Goal: Information Seeking & Learning: Check status

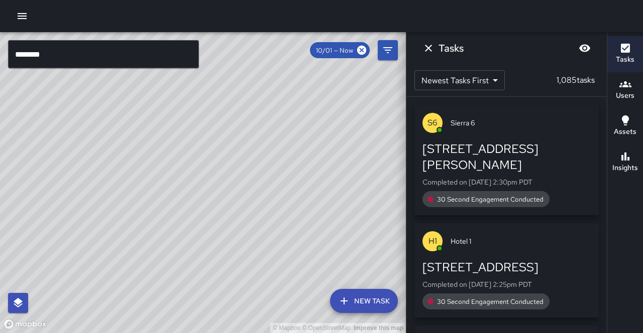
scroll to position [68, 0]
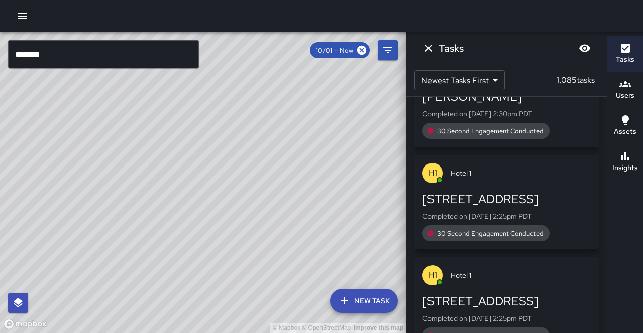
drag, startPoint x: 305, startPoint y: 174, endPoint x: 119, endPoint y: 333, distance: 244.8
click at [172, 296] on div "© Mapbox © OpenStreetMap Improve this map" at bounding box center [203, 182] width 406 height 301
click at [138, 169] on div "© Mapbox © OpenStreetMap Improve this map" at bounding box center [203, 182] width 406 height 301
drag, startPoint x: 121, startPoint y: 186, endPoint x: 173, endPoint y: 214, distance: 60.0
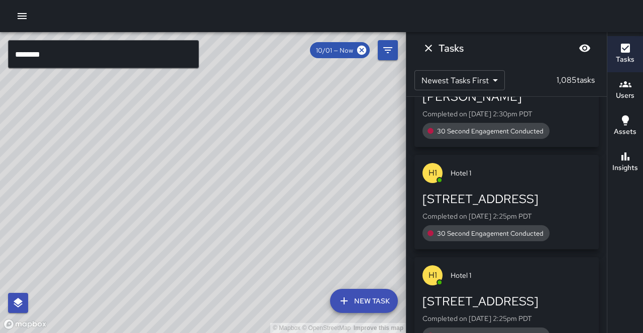
click at [174, 215] on div "© Mapbox © OpenStreetMap Improve this map" at bounding box center [203, 182] width 406 height 301
drag, startPoint x: 0, startPoint y: 174, endPoint x: 0, endPoint y: 14, distance: 160.2
click at [0, 156] on div "© Mapbox © OpenStreetMap Improve this map" at bounding box center [203, 182] width 406 height 301
drag, startPoint x: 35, startPoint y: 52, endPoint x: 17, endPoint y: 52, distance: 18.1
click at [22, 49] on input "********" at bounding box center [103, 54] width 191 height 28
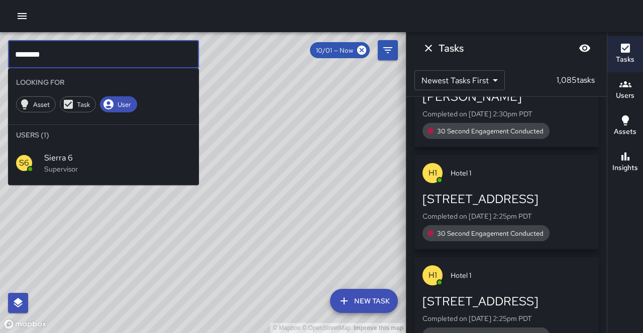
click at [0, 73] on div "© Mapbox © OpenStreetMap Improve this map" at bounding box center [203, 182] width 406 height 301
click at [52, 48] on input "********" at bounding box center [103, 54] width 191 height 28
drag, startPoint x: 52, startPoint y: 48, endPoint x: 27, endPoint y: 47, distance: 25.2
click at [27, 47] on input "********" at bounding box center [103, 54] width 191 height 28
click at [36, 51] on input "********" at bounding box center [103, 54] width 191 height 28
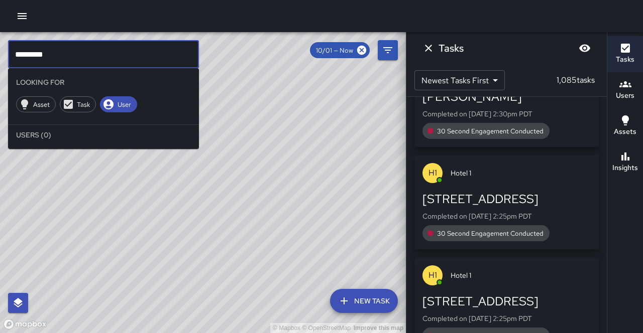
drag, startPoint x: 37, startPoint y: 52, endPoint x: 17, endPoint y: 51, distance: 20.1
click at [17, 51] on input "*********" at bounding box center [103, 54] width 191 height 28
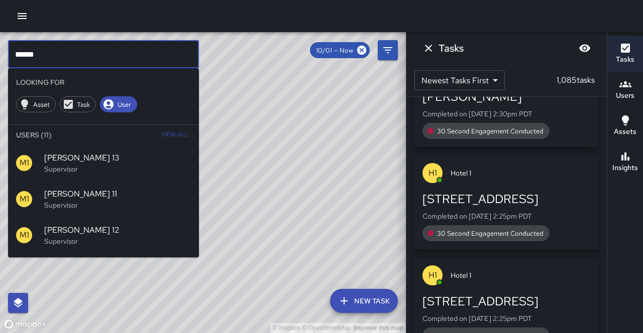
type input "******"
click at [46, 60] on input "******" at bounding box center [103, 54] width 191 height 28
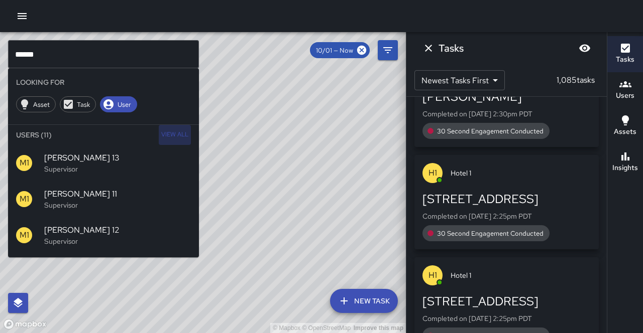
click at [176, 129] on span "View All" at bounding box center [174, 135] width 27 height 16
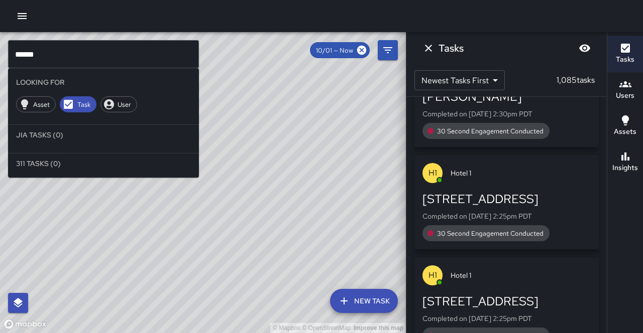
click at [45, 61] on input "******" at bounding box center [103, 54] width 191 height 28
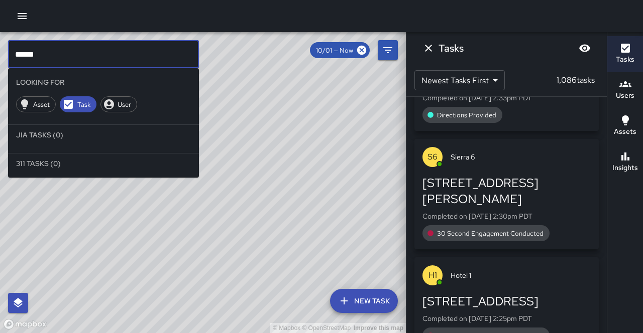
click at [624, 82] on icon "button" at bounding box center [625, 84] width 12 height 12
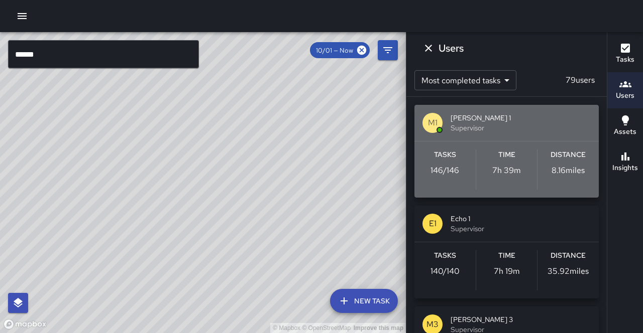
click at [490, 135] on div "M1 [PERSON_NAME] 1 Supervisor" at bounding box center [506, 123] width 184 height 36
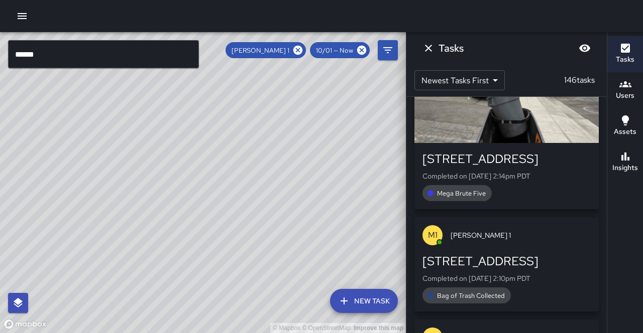
drag, startPoint x: 602, startPoint y: 194, endPoint x: 601, endPoint y: 151, distance: 43.2
click at [601, 151] on div "M1 [PERSON_NAME] 1 [GEOGRAPHIC_DATA] Completed on [DATE] 2:14pm PDT Mega Brute …" at bounding box center [506, 215] width 200 height 237
click at [603, 187] on div "M1 [PERSON_NAME] 1 [GEOGRAPHIC_DATA] Completed on [DATE] 2:14pm PDT Mega Brute …" at bounding box center [506, 215] width 200 height 237
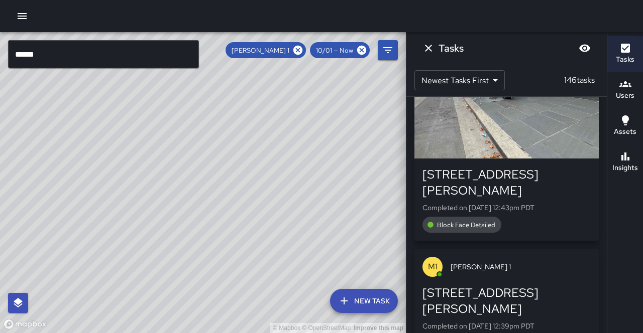
scroll to position [4940, 0]
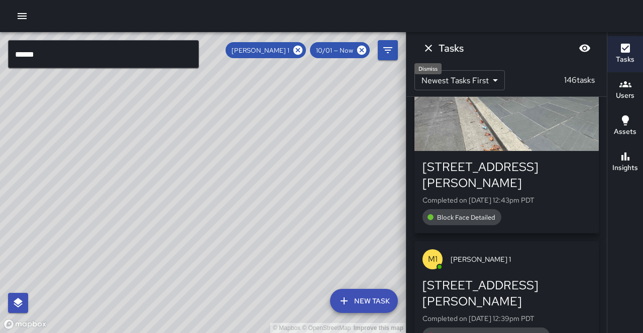
click at [430, 49] on icon "Dismiss" at bounding box center [428, 48] width 12 height 12
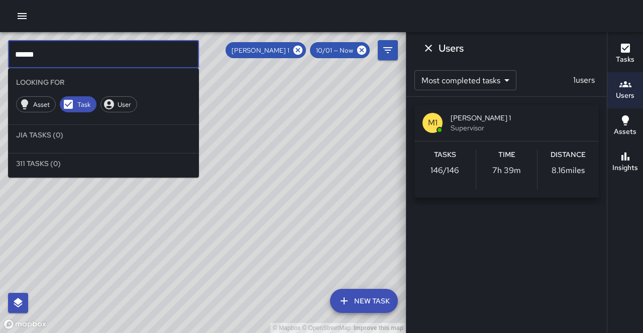
click at [35, 51] on input "******" at bounding box center [103, 54] width 191 height 28
click at [619, 78] on div "Users" at bounding box center [625, 89] width 19 height 23
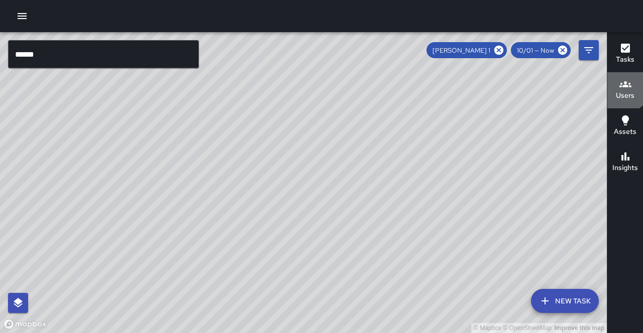
click at [620, 78] on div "Users" at bounding box center [625, 89] width 19 height 23
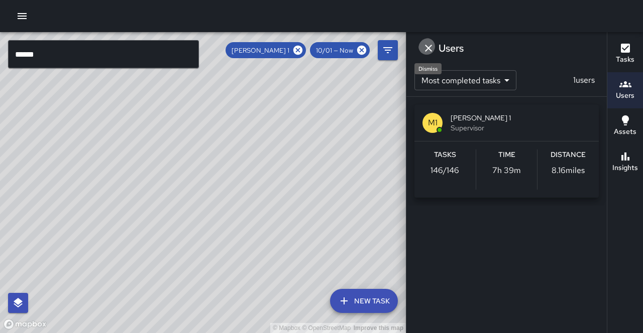
click at [431, 49] on button "Dismiss" at bounding box center [428, 48] width 20 height 20
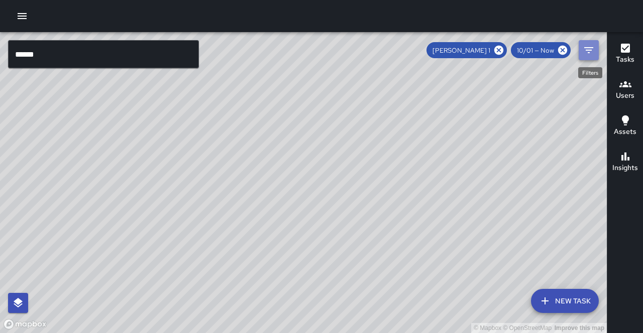
click at [585, 52] on icon "Filters" at bounding box center [589, 50] width 12 height 12
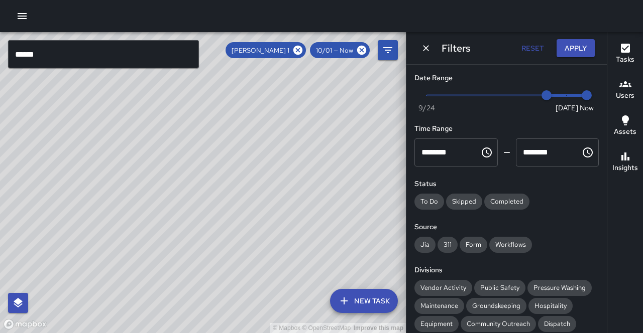
click at [313, 55] on div "[PERSON_NAME] 1 10/01 — Now" at bounding box center [298, 50] width 144 height 16
click at [302, 50] on icon at bounding box center [297, 50] width 9 height 9
click at [383, 50] on button "Filters" at bounding box center [388, 50] width 20 height 20
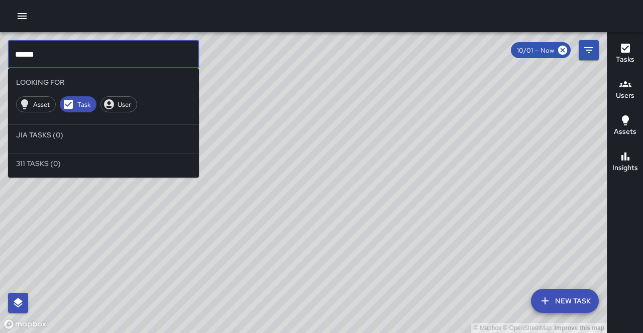
click at [37, 49] on input "******" at bounding box center [103, 54] width 191 height 28
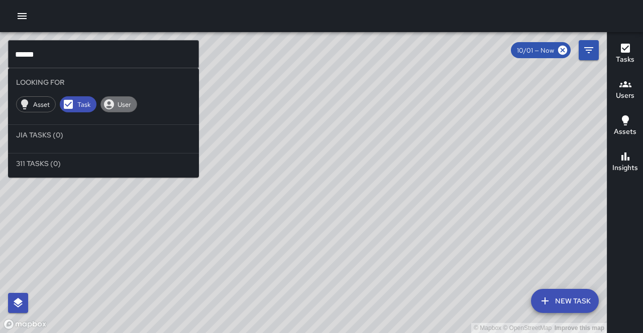
click at [112, 100] on span "User" at bounding box center [124, 104] width 25 height 9
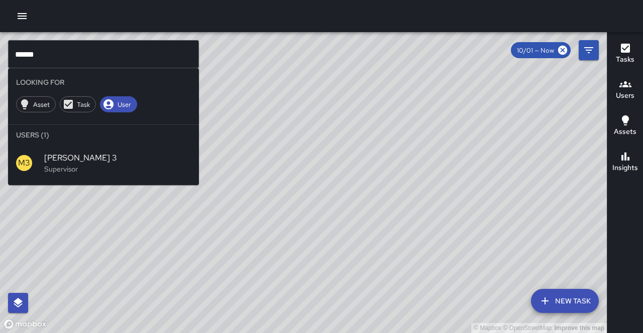
click at [65, 152] on span "[PERSON_NAME] 3" at bounding box center [117, 158] width 147 height 12
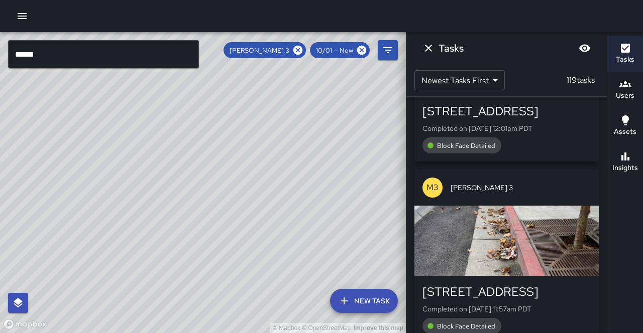
scroll to position [0, 0]
click at [582, 79] on p "119 tasks" at bounding box center [580, 80] width 36 height 12
click at [600, 111] on div "M3 [PERSON_NAME] 3 [GEOGRAPHIC_DATA] Completed on [DATE] 2:13pm PDT Directions …" at bounding box center [506, 215] width 200 height 237
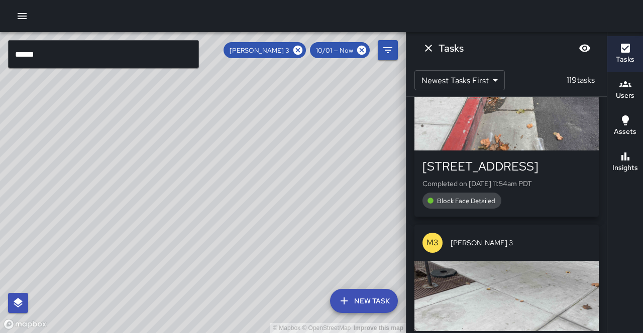
scroll to position [5171, 0]
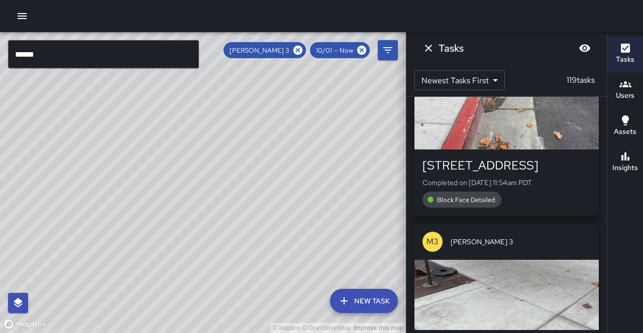
click at [602, 98] on div "M3 [PERSON_NAME] 3 [GEOGRAPHIC_DATA] Completed on [DATE] 2:13pm PDT Directions …" at bounding box center [506, 215] width 200 height 237
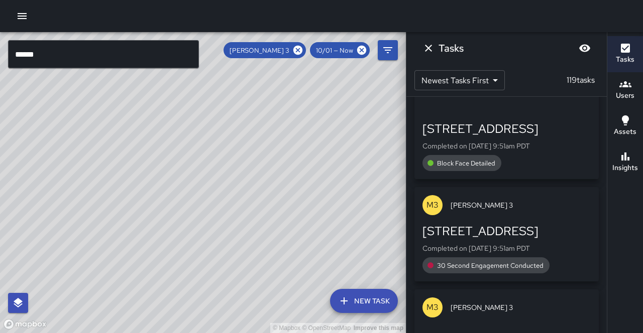
scroll to position [9982, 0]
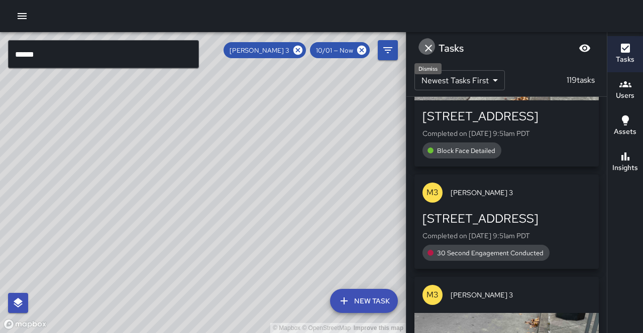
click at [426, 47] on icon "Dismiss" at bounding box center [428, 48] width 7 height 7
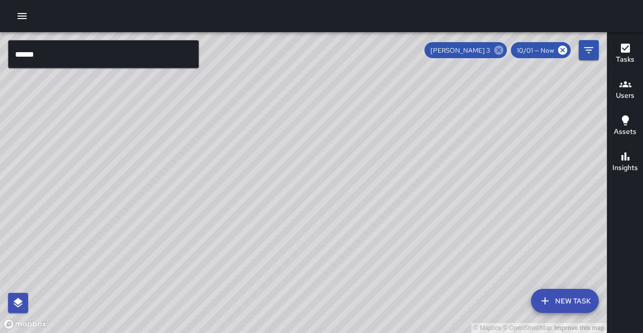
click at [503, 52] on icon at bounding box center [498, 50] width 9 height 9
click at [587, 51] on icon "Filters" at bounding box center [589, 50] width 12 height 12
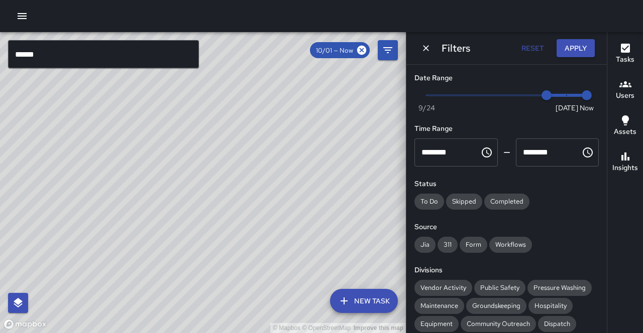
click at [74, 51] on input "******" at bounding box center [103, 54] width 191 height 28
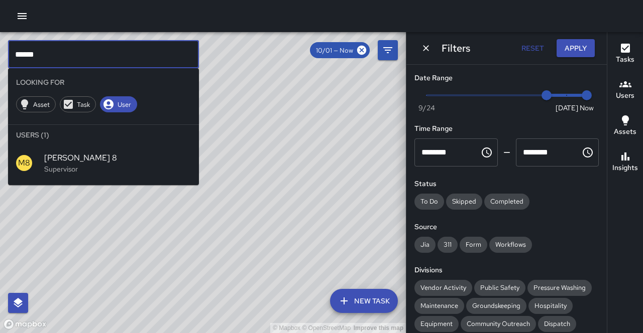
type input "******"
click at [575, 46] on button "Apply" at bounding box center [575, 48] width 38 height 19
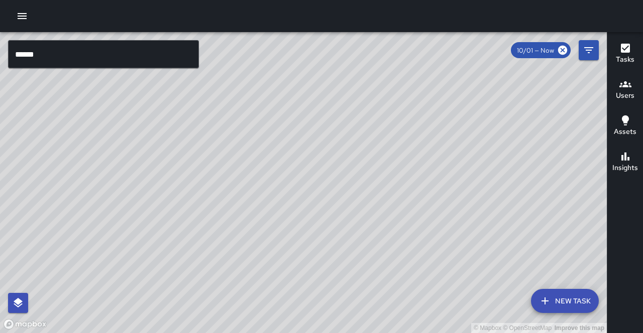
click at [576, 49] on div "10/01 — Now" at bounding box center [555, 50] width 88 height 20
click at [122, 51] on input "******" at bounding box center [103, 54] width 191 height 28
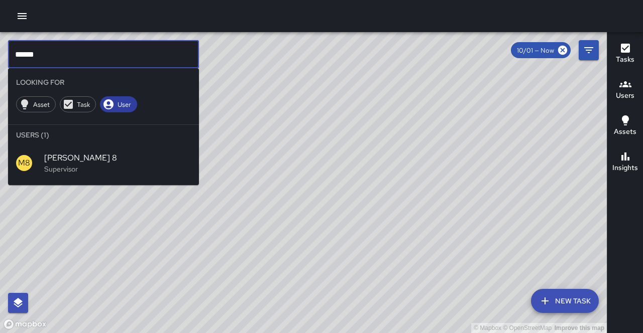
click at [100, 96] on div "User" at bounding box center [118, 104] width 37 height 16
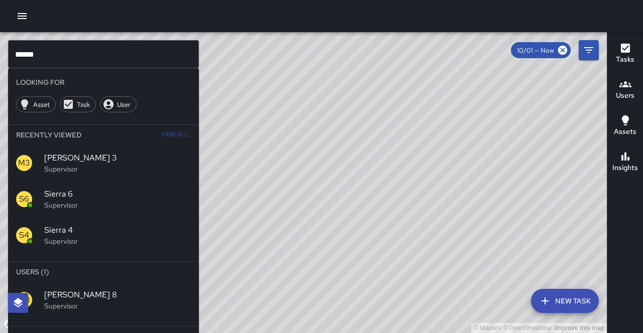
click at [93, 301] on p "Supervisor" at bounding box center [117, 306] width 147 height 10
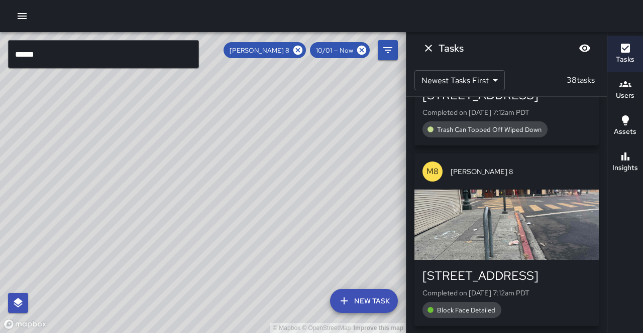
click at [606, 124] on div "M8 [PERSON_NAME] 8 [STREET_ADDRESS] Completed on [DATE] 1:39pm PDT Graffiti Sti…" at bounding box center [506, 215] width 200 height 237
click at [605, 125] on div "M8 [PERSON_NAME] 8 [STREET_ADDRESS] Completed on [DATE] 1:39pm PDT Graffiti Sti…" at bounding box center [506, 215] width 200 height 237
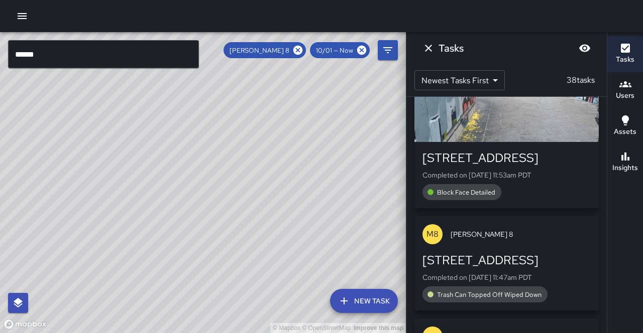
scroll to position [717, 0]
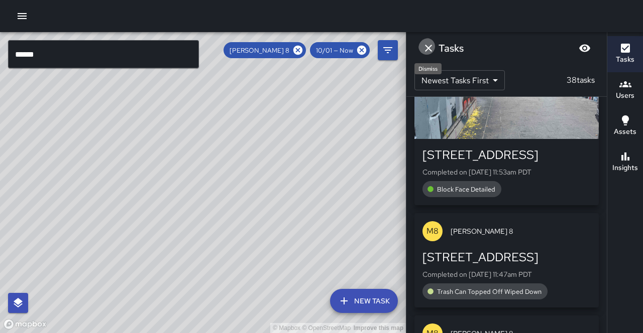
click at [429, 47] on icon "Dismiss" at bounding box center [428, 48] width 12 height 12
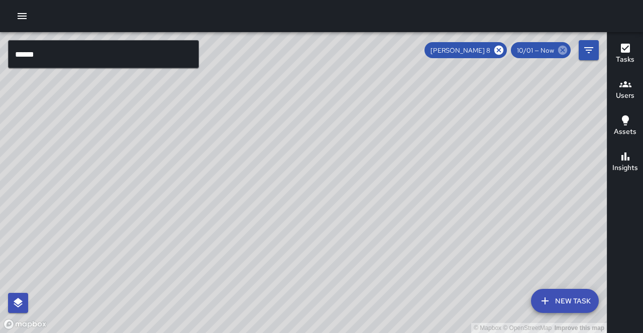
click at [562, 51] on icon at bounding box center [562, 50] width 9 height 9
click at [207, 176] on div "© Mapbox © OpenStreetMap Improve this map M8 [PERSON_NAME] 8 [GEOGRAPHIC_DATA][…" at bounding box center [303, 182] width 607 height 301
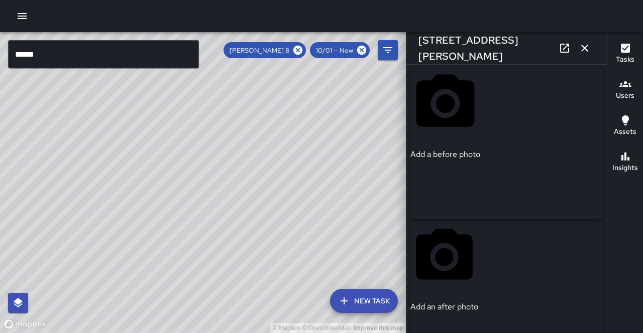
click at [252, 110] on div "© Mapbox © OpenStreetMap Improve this map" at bounding box center [203, 182] width 406 height 301
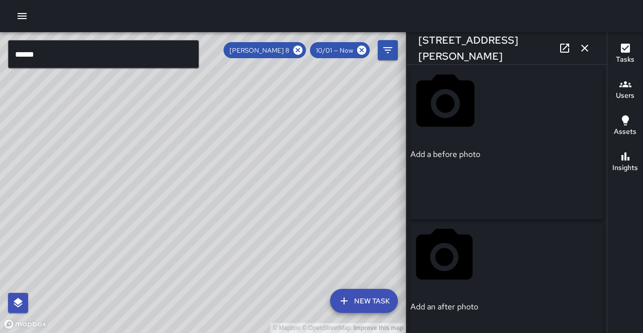
click at [252, 110] on div "© Mapbox © OpenStreetMap Improve this map" at bounding box center [203, 182] width 406 height 301
click at [253, 110] on div "© Mapbox © OpenStreetMap Improve this map" at bounding box center [203, 182] width 406 height 301
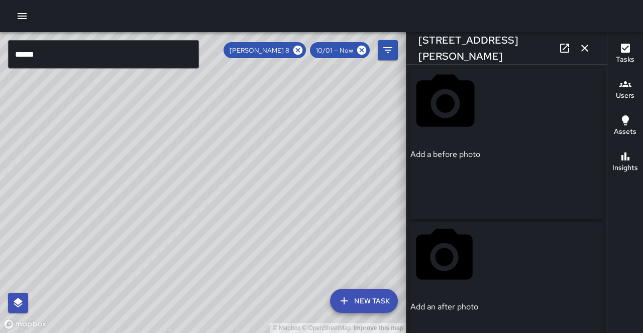
click at [253, 110] on div "© Mapbox © OpenStreetMap Improve this map" at bounding box center [203, 182] width 406 height 301
click at [363, 49] on icon at bounding box center [361, 50] width 9 height 9
click at [362, 50] on icon at bounding box center [361, 50] width 9 height 9
click at [302, 51] on icon at bounding box center [297, 50] width 9 height 9
click at [312, 51] on div "© Mapbox © OpenStreetMap Improve this map" at bounding box center [203, 182] width 406 height 301
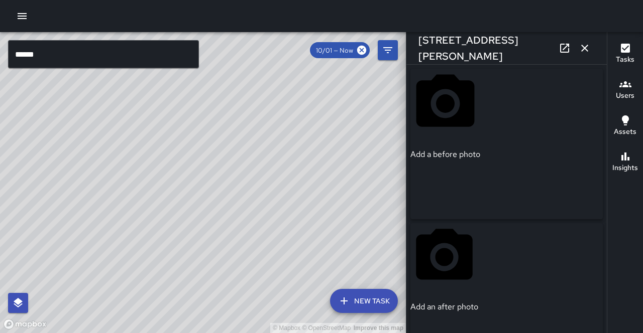
click at [313, 51] on div "© Mapbox © OpenStreetMap Improve this map" at bounding box center [203, 182] width 406 height 301
drag, startPoint x: 312, startPoint y: 51, endPoint x: 285, endPoint y: 242, distance: 192.8
click at [312, 51] on div "© Mapbox © OpenStreetMap Improve this map" at bounding box center [203, 182] width 406 height 301
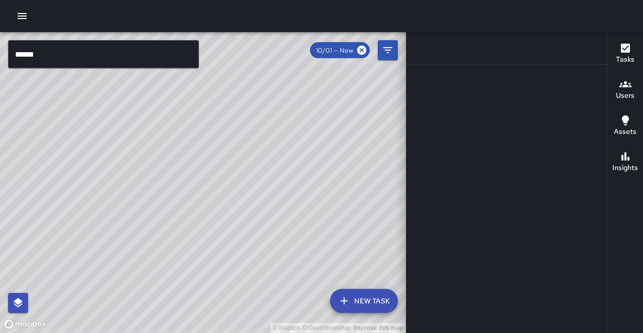
drag, startPoint x: 281, startPoint y: 247, endPoint x: 243, endPoint y: 142, distance: 111.2
click at [243, 142] on div "© Mapbox © OpenStreetMap Improve this map" at bounding box center [203, 182] width 406 height 301
type input "**********"
drag, startPoint x: 306, startPoint y: 211, endPoint x: 265, endPoint y: 176, distance: 53.8
click at [265, 175] on div "© Mapbox © OpenStreetMap Improve this map" at bounding box center [203, 182] width 406 height 301
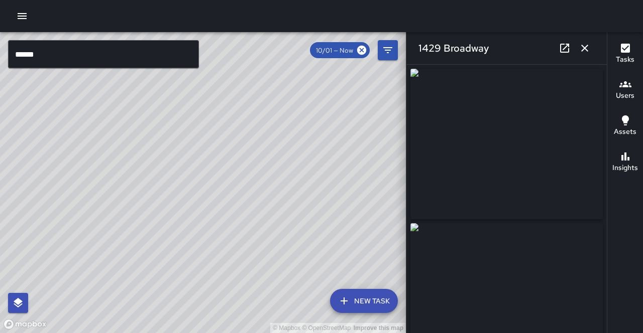
click at [265, 177] on div "© Mapbox © OpenStreetMap Improve this map" at bounding box center [203, 182] width 406 height 301
click at [585, 45] on icon "button" at bounding box center [585, 48] width 12 height 12
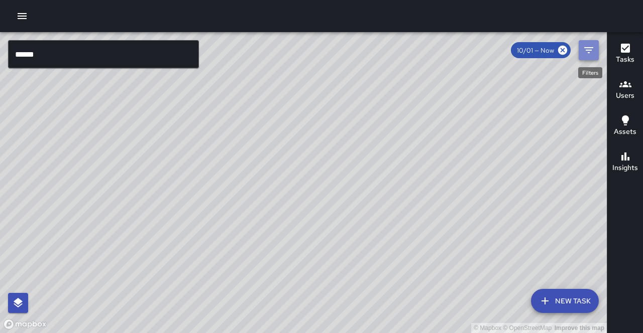
click at [585, 45] on button "Filters" at bounding box center [589, 50] width 20 height 20
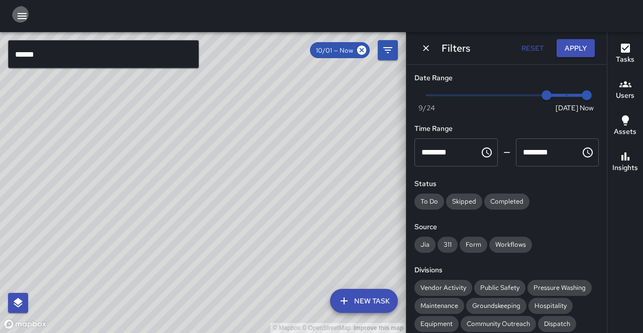
click at [21, 19] on icon "button" at bounding box center [22, 16] width 12 height 12
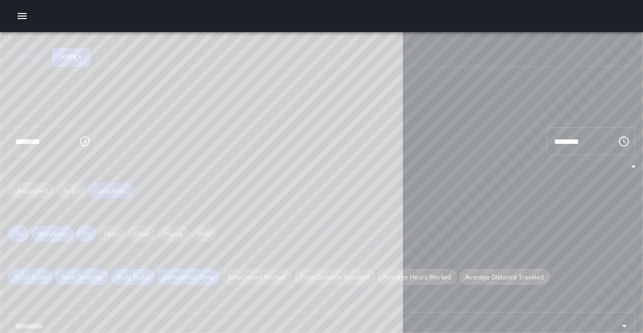
scroll to position [300, 402]
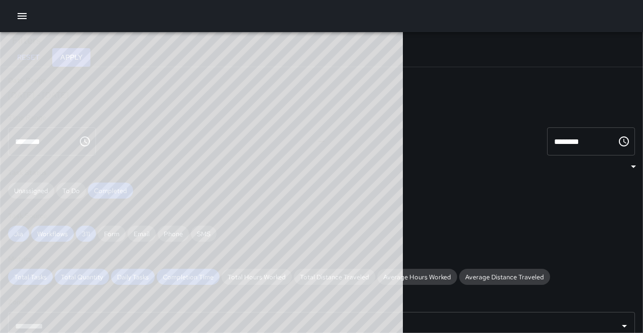
click at [193, 100] on div "[DATE] - [DATE]" at bounding box center [321, 95] width 627 height 11
type input "******"
type input "**********"
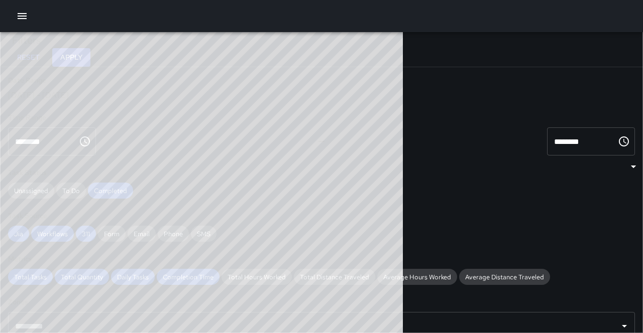
type input "**********"
click at [90, 63] on button "Apply" at bounding box center [71, 57] width 38 height 19
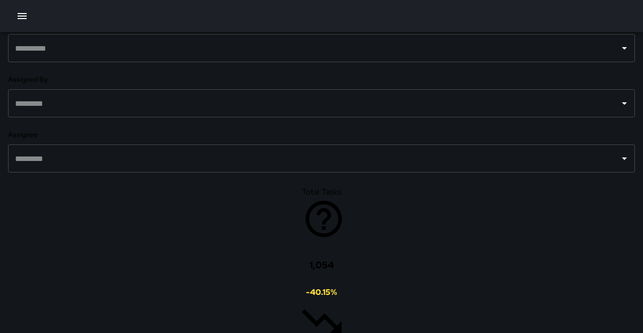
scroll to position [446, 0]
type button "map"
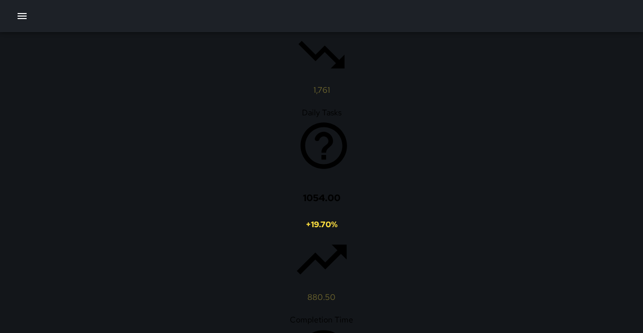
scroll to position [903, 0]
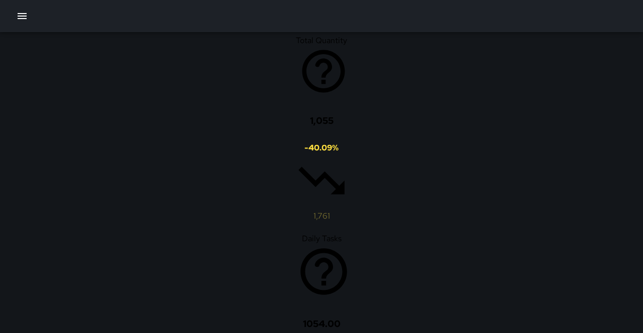
type button "bar"
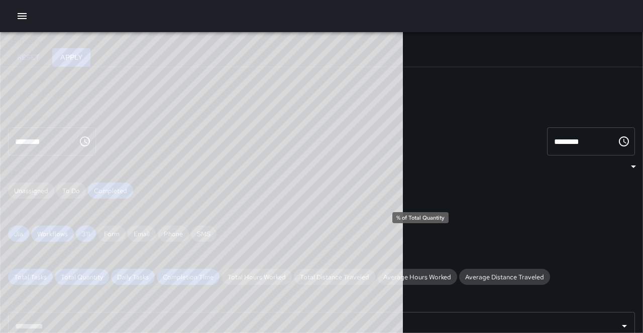
scroll to position [0, 0]
click at [19, 11] on button "button" at bounding box center [22, 16] width 20 height 20
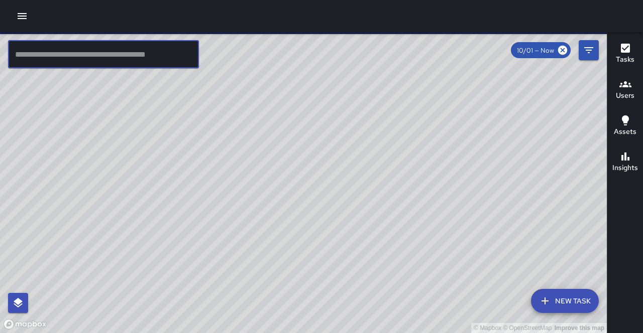
click at [73, 60] on input "text" at bounding box center [103, 54] width 191 height 28
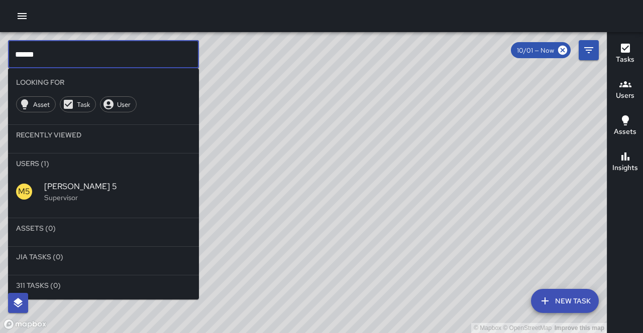
type input "******"
click at [47, 181] on span "[PERSON_NAME] 5" at bounding box center [117, 187] width 147 height 12
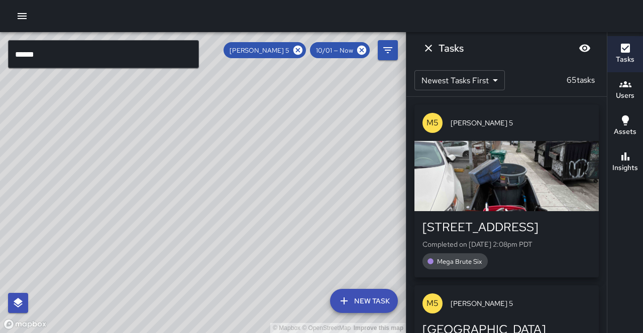
drag, startPoint x: 259, startPoint y: 154, endPoint x: 181, endPoint y: 246, distance: 121.2
click at [181, 246] on div "© Mapbox © OpenStreetMap Improve this map" at bounding box center [203, 182] width 406 height 301
click at [303, 50] on icon at bounding box center [297, 50] width 11 height 11
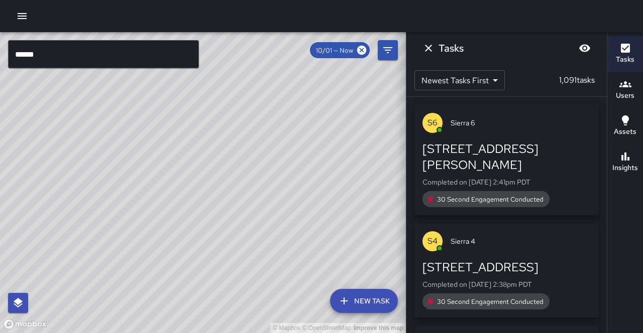
drag, startPoint x: 247, startPoint y: 174, endPoint x: 242, endPoint y: 144, distance: 30.5
click at [242, 144] on div "© Mapbox © OpenStreetMap Improve this map" at bounding box center [203, 182] width 406 height 301
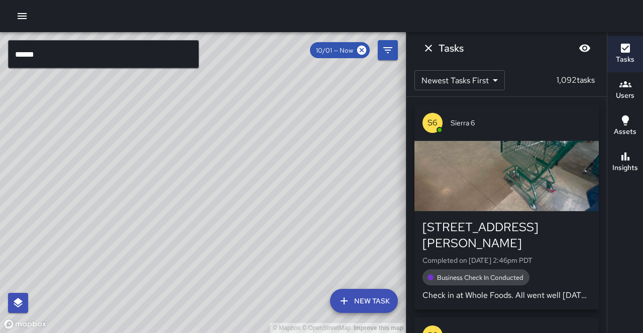
drag, startPoint x: 197, startPoint y: 252, endPoint x: 195, endPoint y: 238, distance: 14.1
click at [195, 238] on div "© Mapbox © OpenStreetMap Improve this map" at bounding box center [203, 182] width 406 height 301
drag, startPoint x: 132, startPoint y: 281, endPoint x: 135, endPoint y: 250, distance: 31.8
click at [134, 248] on div "© Mapbox © OpenStreetMap Improve this map" at bounding box center [203, 182] width 406 height 301
drag, startPoint x: 124, startPoint y: 228, endPoint x: 118, endPoint y: 239, distance: 12.1
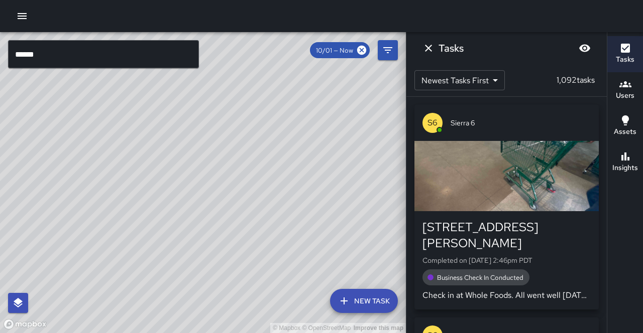
click at [117, 239] on div "© Mapbox © OpenStreetMap Improve this map" at bounding box center [203, 182] width 406 height 301
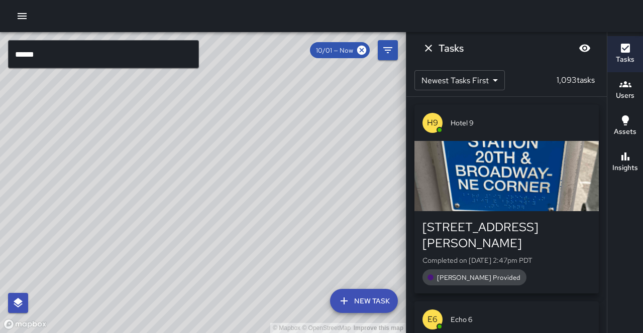
click at [166, 58] on input "******" at bounding box center [103, 54] width 191 height 28
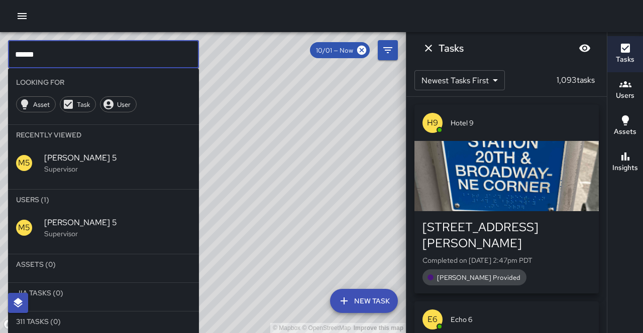
click at [282, 181] on div "© Mapbox © OpenStreetMap Improve this map" at bounding box center [203, 182] width 406 height 301
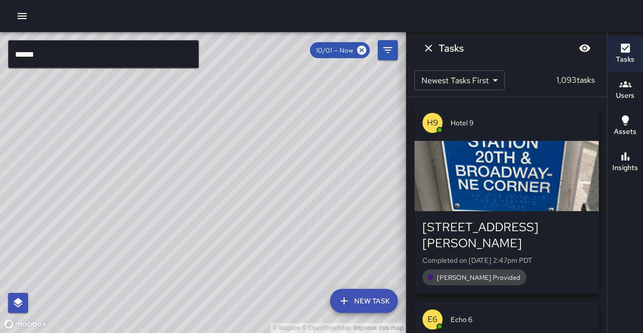
click at [74, 53] on input "******" at bounding box center [103, 54] width 191 height 28
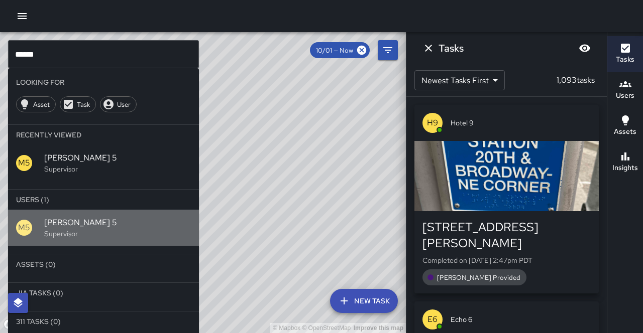
click at [48, 217] on span "[PERSON_NAME] 5" at bounding box center [117, 223] width 147 height 12
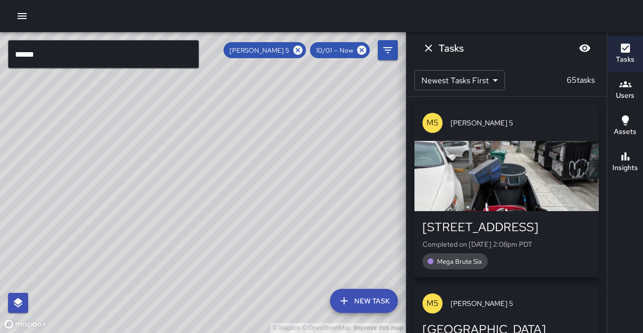
drag, startPoint x: 166, startPoint y: 169, endPoint x: 154, endPoint y: 180, distance: 16.7
click at [144, 188] on div "© Mapbox © OpenStreetMap Improve this map" at bounding box center [203, 182] width 406 height 301
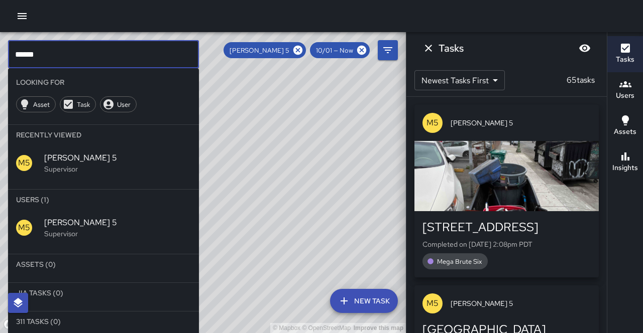
click at [127, 45] on input "******" at bounding box center [103, 54] width 191 height 28
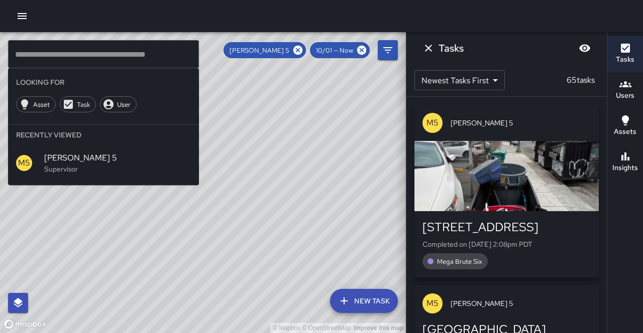
click at [125, 203] on div "© Mapbox © OpenStreetMap Improve this map" at bounding box center [203, 182] width 406 height 301
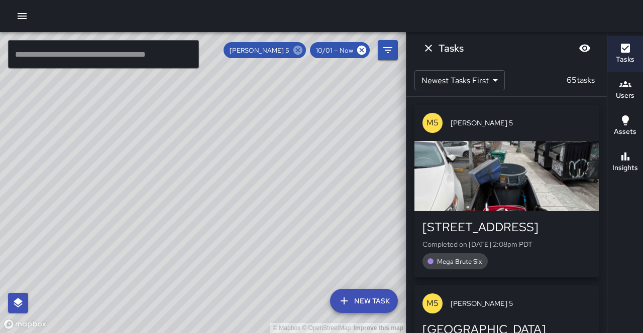
click at [302, 50] on icon at bounding box center [297, 50] width 9 height 9
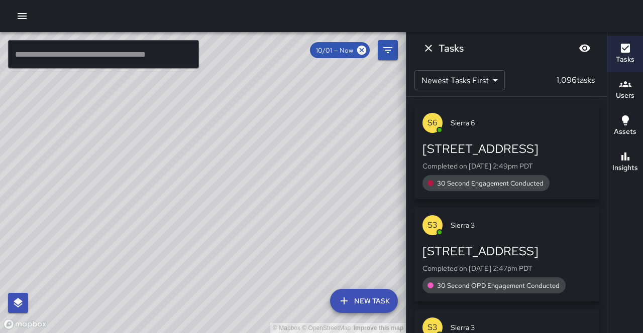
click at [131, 204] on div "© Mapbox © OpenStreetMap Improve this map" at bounding box center [203, 182] width 406 height 301
click at [133, 204] on div "© Mapbox © OpenStreetMap Improve this map" at bounding box center [203, 182] width 406 height 301
drag, startPoint x: 98, startPoint y: 161, endPoint x: 333, endPoint y: 183, distance: 236.1
click at [350, 171] on div "© Mapbox © OpenStreetMap Improve this map" at bounding box center [203, 182] width 406 height 301
drag, startPoint x: 200, startPoint y: 192, endPoint x: 205, endPoint y: 202, distance: 11.5
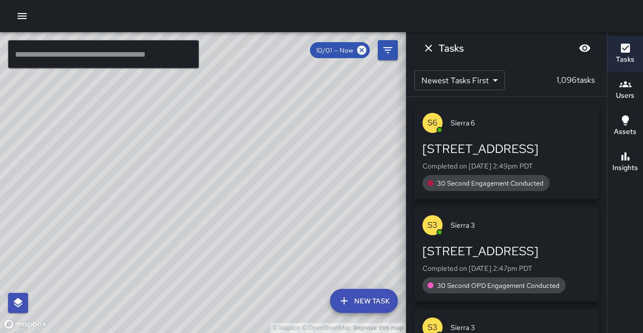
click at [205, 202] on div "© Mapbox © OpenStreetMap Improve this map" at bounding box center [203, 182] width 406 height 301
click at [238, 182] on div "© Mapbox © OpenStreetMap Improve this map" at bounding box center [203, 182] width 406 height 301
drag, startPoint x: 235, startPoint y: 195, endPoint x: 233, endPoint y: 180, distance: 15.1
click at [233, 180] on div "© Mapbox © OpenStreetMap Improve this map" at bounding box center [203, 182] width 406 height 301
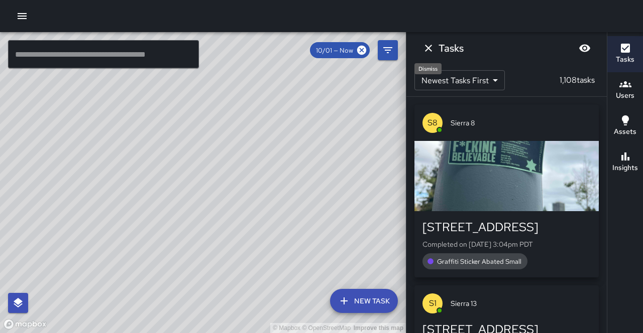
click at [426, 48] on icon "Dismiss" at bounding box center [428, 48] width 7 height 7
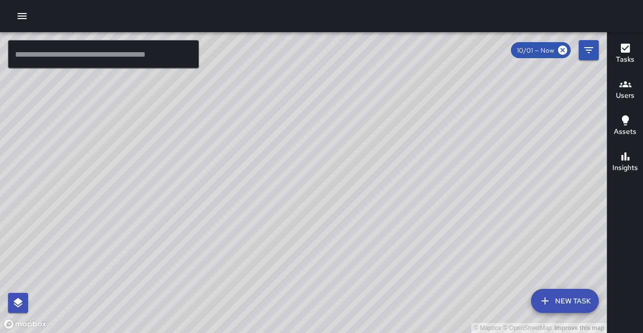
drag, startPoint x: 321, startPoint y: 100, endPoint x: 330, endPoint y: 86, distance: 16.7
click at [330, 86] on div "© Mapbox © OpenStreetMap Improve this map" at bounding box center [303, 182] width 607 height 301
drag, startPoint x: 296, startPoint y: 169, endPoint x: 306, endPoint y: 137, distance: 34.2
click at [306, 137] on div "© Mapbox © OpenStreetMap Improve this map" at bounding box center [303, 182] width 607 height 301
click at [580, 48] on button "Filters" at bounding box center [589, 50] width 20 height 20
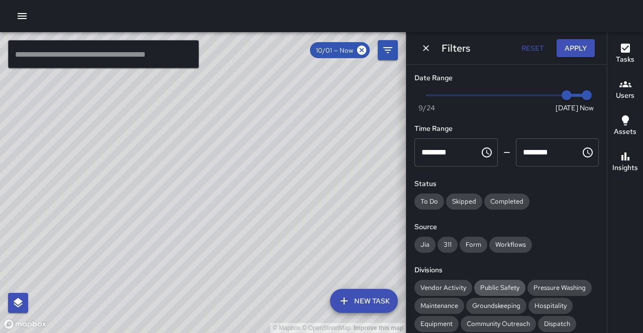
click at [480, 284] on span "Public Safety" at bounding box center [499, 288] width 51 height 9
drag, startPoint x: 248, startPoint y: 169, endPoint x: 237, endPoint y: 275, distance: 107.1
click at [237, 275] on div "© Mapbox © OpenStreetMap Improve this map" at bounding box center [203, 182] width 406 height 301
drag, startPoint x: 245, startPoint y: 211, endPoint x: 233, endPoint y: 284, distance: 73.7
click at [233, 284] on div "© Mapbox © OpenStreetMap Improve this map" at bounding box center [203, 182] width 406 height 301
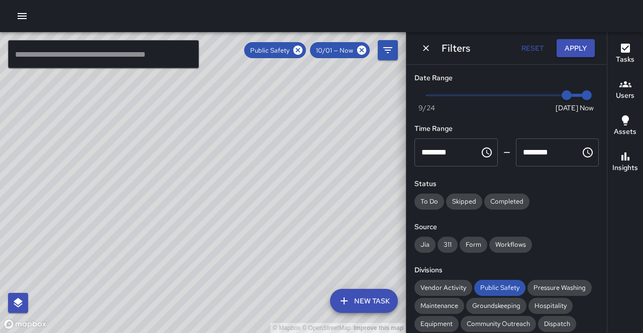
drag, startPoint x: 233, startPoint y: 284, endPoint x: 248, endPoint y: 217, distance: 69.0
click at [248, 217] on div "© Mapbox © OpenStreetMap Improve this map" at bounding box center [203, 182] width 406 height 301
drag, startPoint x: 228, startPoint y: 118, endPoint x: 239, endPoint y: 218, distance: 100.6
click at [240, 218] on div "© Mapbox © OpenStreetMap Improve this map" at bounding box center [203, 182] width 406 height 301
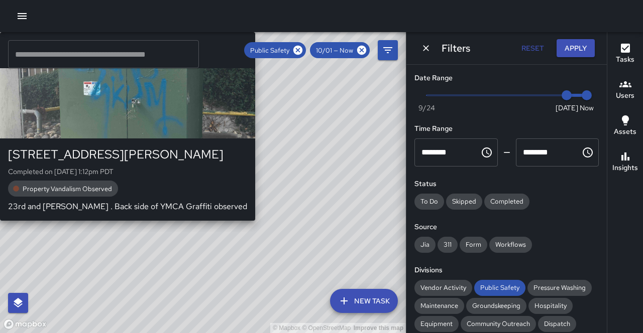
click at [255, 81] on div "S5 Sierra 5 [STREET_ADDRESS][PERSON_NAME] Completed on [DATE] 1:12pm PDT Proper…" at bounding box center [127, 126] width 255 height 189
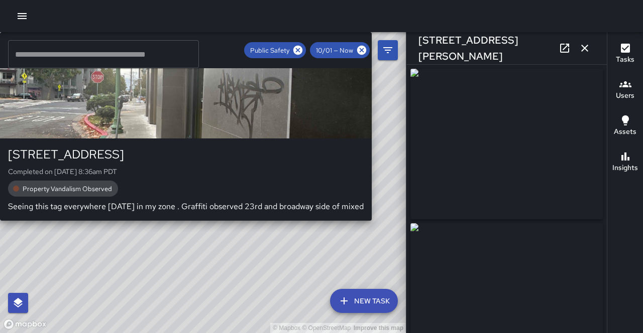
click at [137, 177] on div "© Mapbox © OpenStreetMap Improve this map S5 Sierra [GEOGRAPHIC_DATA][STREET_AD…" at bounding box center [203, 182] width 406 height 301
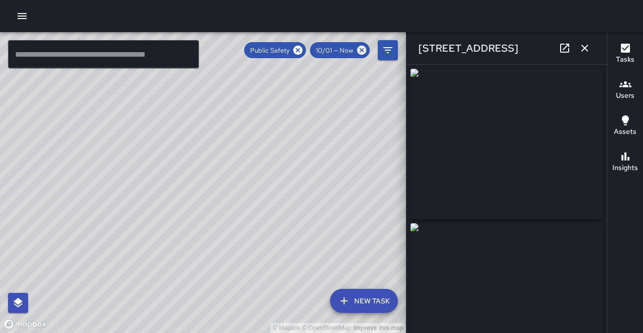
drag, startPoint x: 380, startPoint y: 242, endPoint x: 321, endPoint y: 244, distance: 59.3
click at [321, 244] on div "© Mapbox © OpenStreetMap Improve this map" at bounding box center [203, 182] width 406 height 301
drag, startPoint x: 298, startPoint y: 241, endPoint x: 278, endPoint y: 167, distance: 76.5
click at [278, 167] on div "© Mapbox © OpenStreetMap Improve this map" at bounding box center [203, 182] width 406 height 301
drag, startPoint x: 242, startPoint y: 259, endPoint x: 271, endPoint y: 189, distance: 75.8
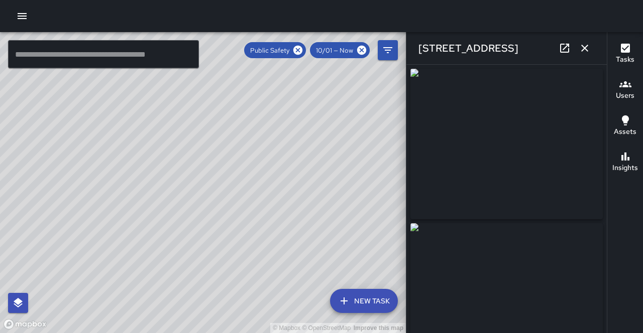
click at [271, 188] on div "© Mapbox © OpenStreetMap Improve this map" at bounding box center [203, 182] width 406 height 301
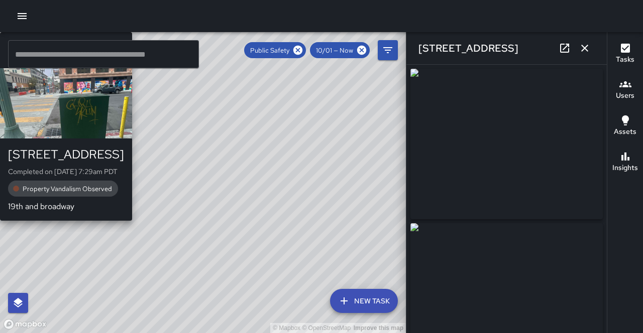
click at [132, 221] on div "S2 Sierra 2 [STREET_ADDRESS] Completed on [DATE] 7:29am PDT Property Vandalism …" at bounding box center [66, 126] width 132 height 189
type input "**********"
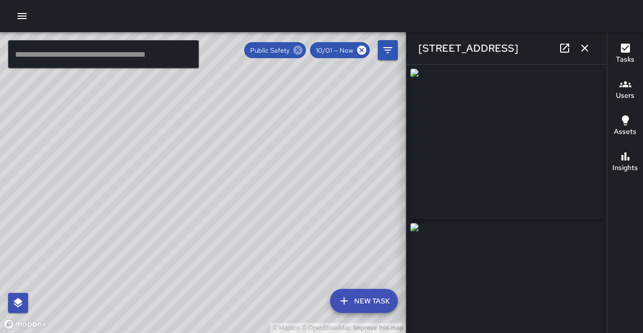
click at [302, 50] on icon at bounding box center [297, 50] width 9 height 9
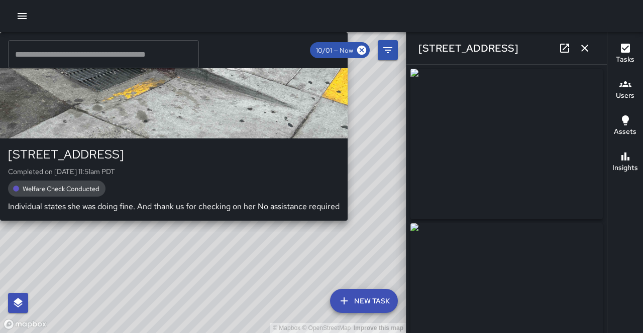
click at [204, 174] on div "S2 Sierra 2 [STREET_ADDRESS] Completed on [DATE] 11:51am PDT Welfare Check Cond…" at bounding box center [174, 126] width 348 height 189
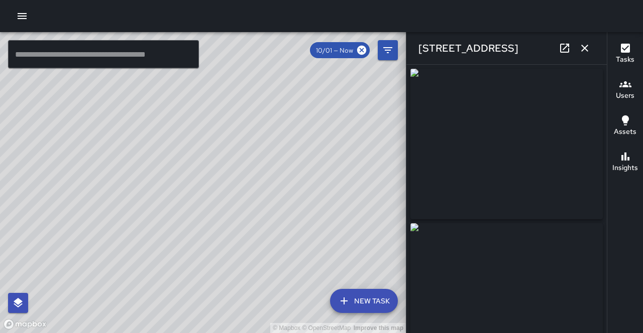
click at [569, 48] on icon at bounding box center [564, 48] width 9 height 9
click at [585, 46] on icon "button" at bounding box center [584, 48] width 7 height 7
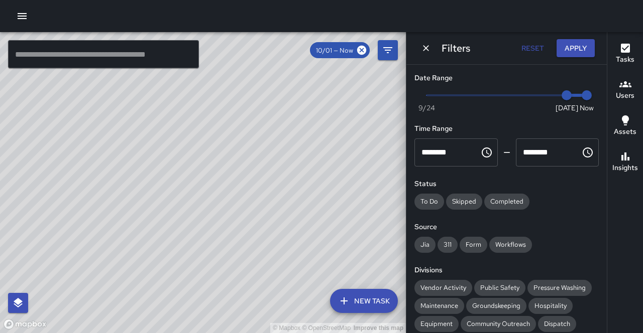
click at [535, 49] on button "Reset" at bounding box center [532, 48] width 32 height 19
click at [392, 129] on div "© Mapbox © OpenStreetMap Improve this map" at bounding box center [203, 182] width 406 height 301
drag, startPoint x: 391, startPoint y: 129, endPoint x: 265, endPoint y: 156, distance: 128.9
click at [265, 156] on div "© Mapbox © OpenStreetMap Improve this map" at bounding box center [203, 182] width 406 height 301
